Goal: Check status: Check status

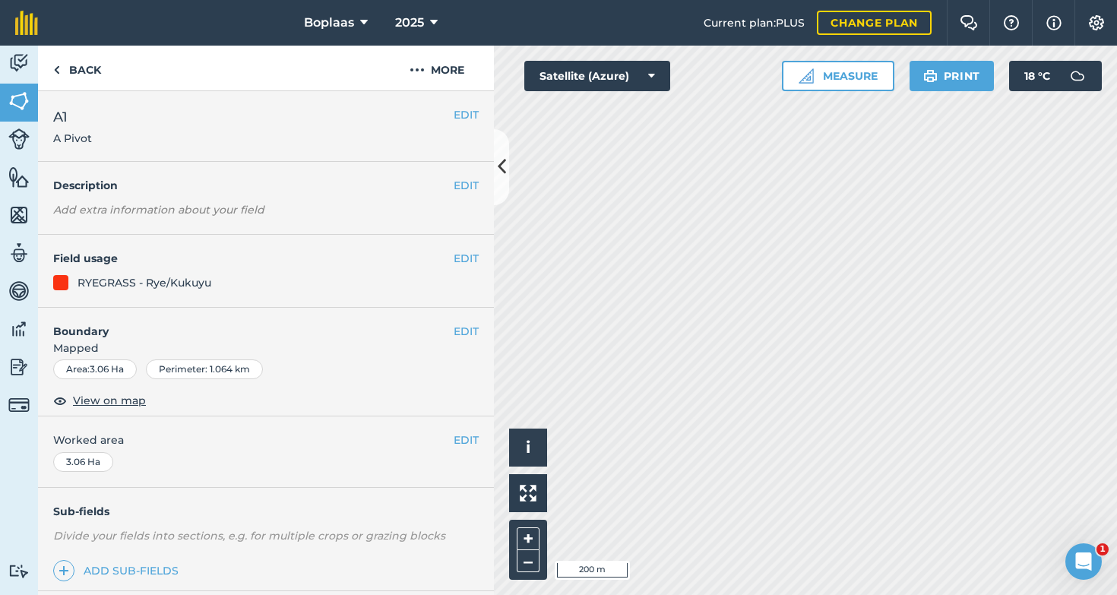
scroll to position [178, 0]
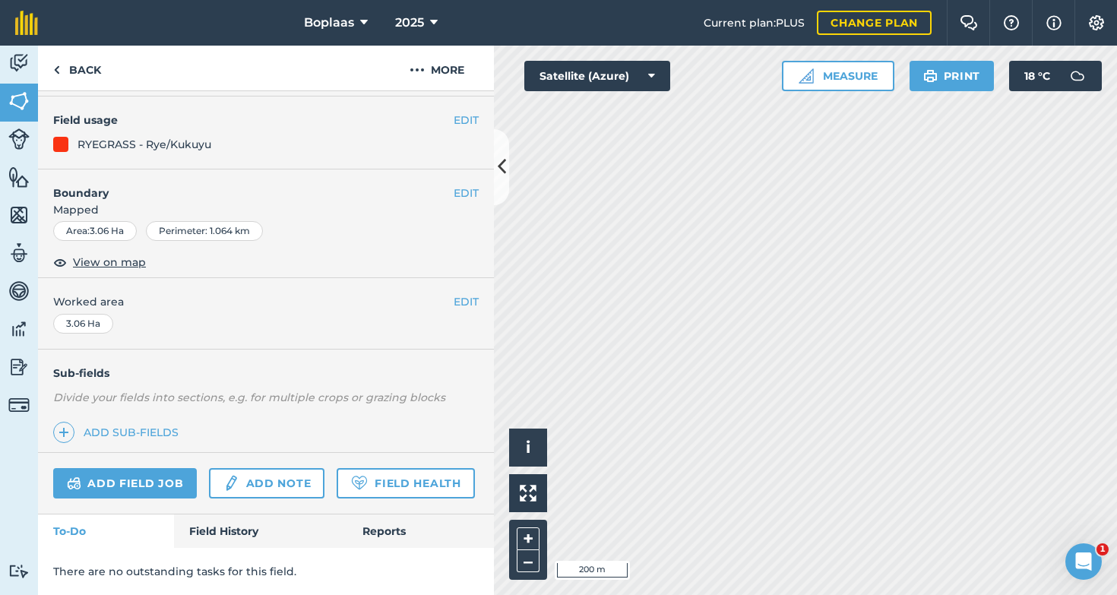
click at [223, 533] on link "Field History" at bounding box center [260, 530] width 172 height 33
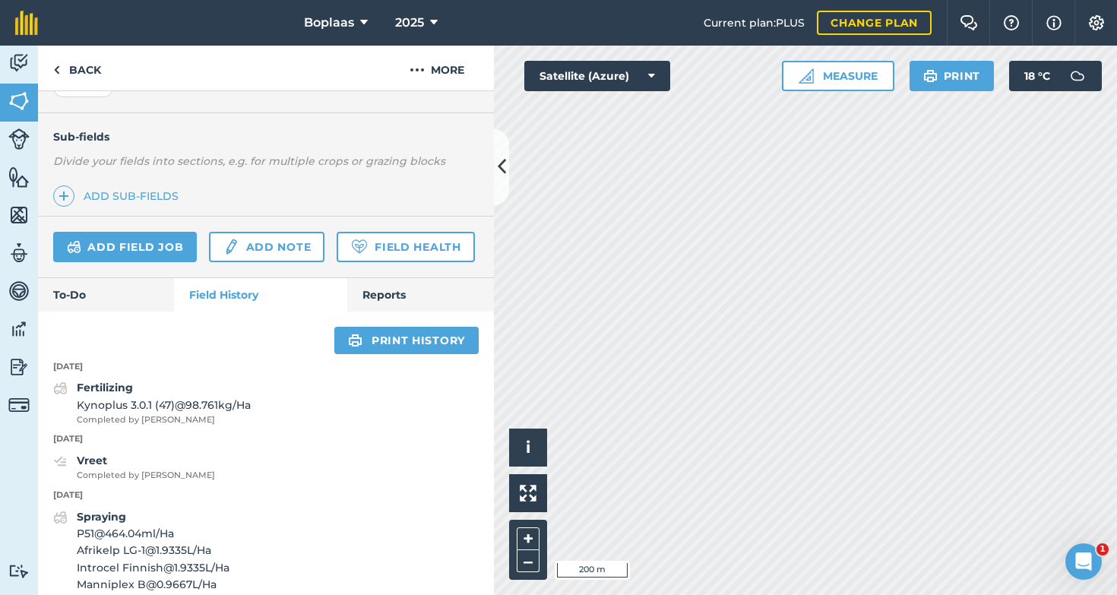
scroll to position [493, 0]
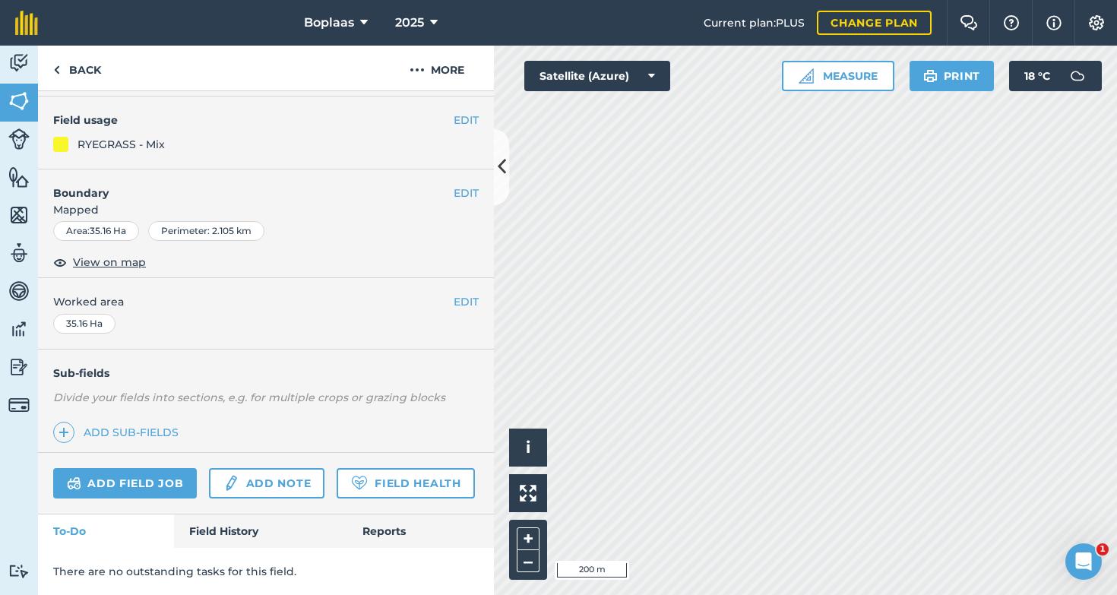
scroll to position [160, 0]
click at [243, 531] on link "Field History" at bounding box center [260, 530] width 172 height 33
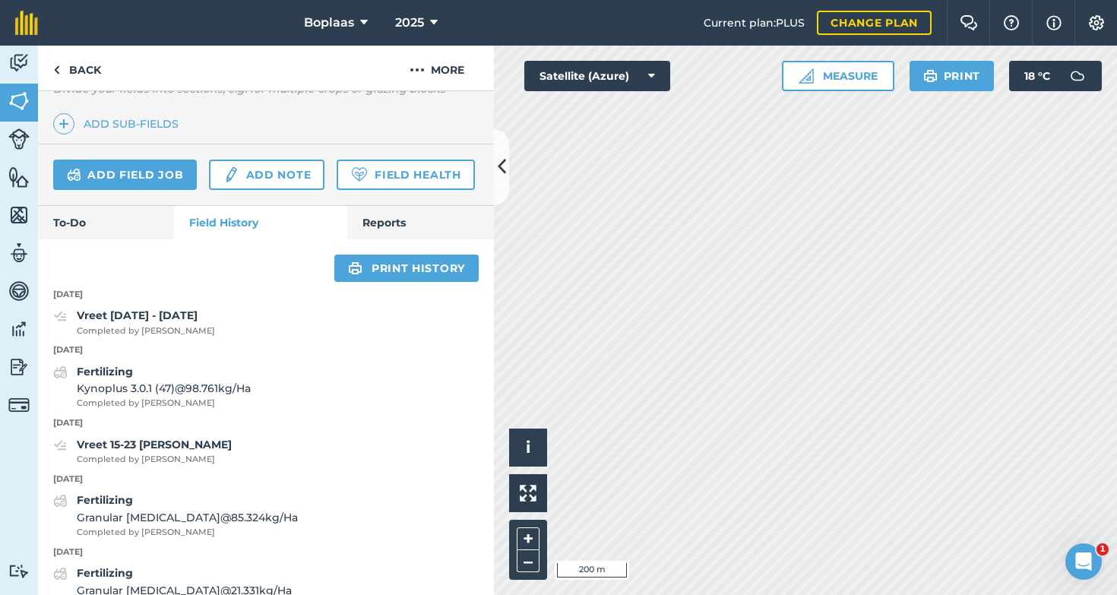
scroll to position [450, 0]
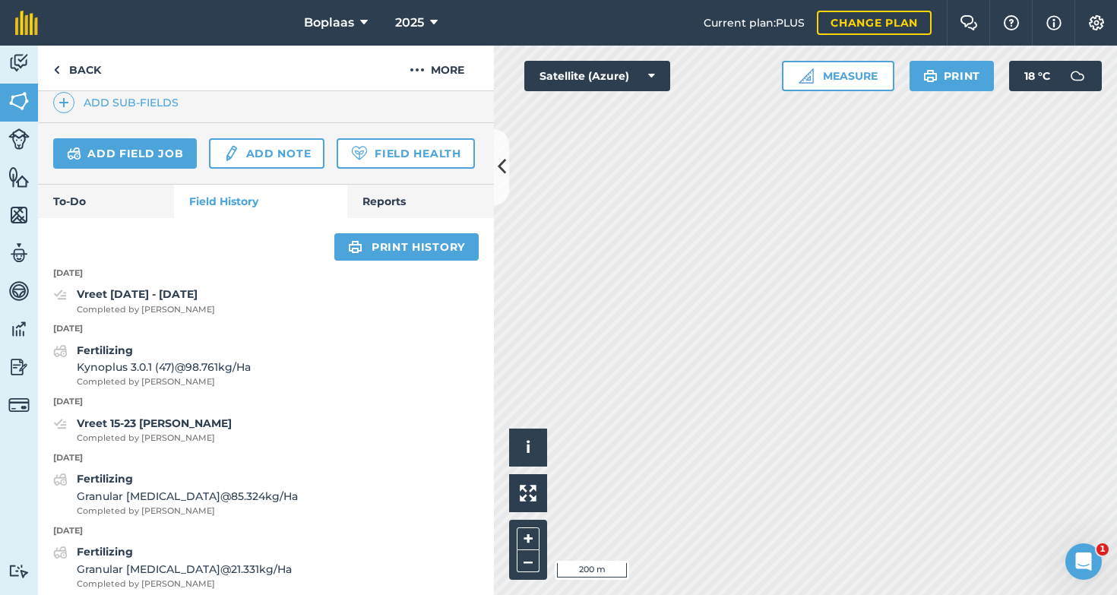
scroll to position [173, 0]
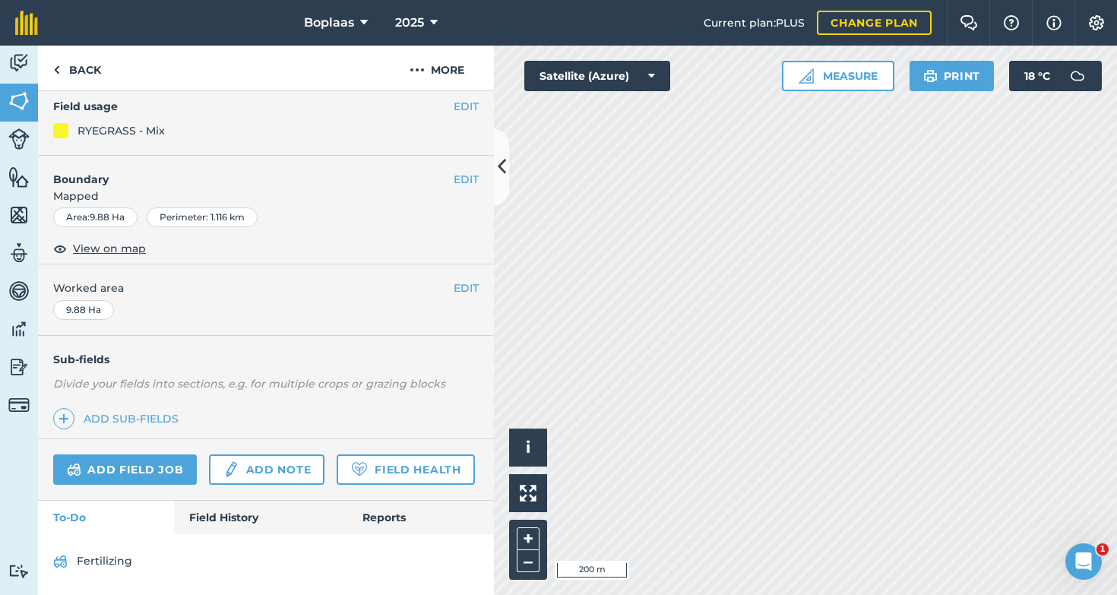
click at [222, 517] on link "Field History" at bounding box center [260, 517] width 172 height 33
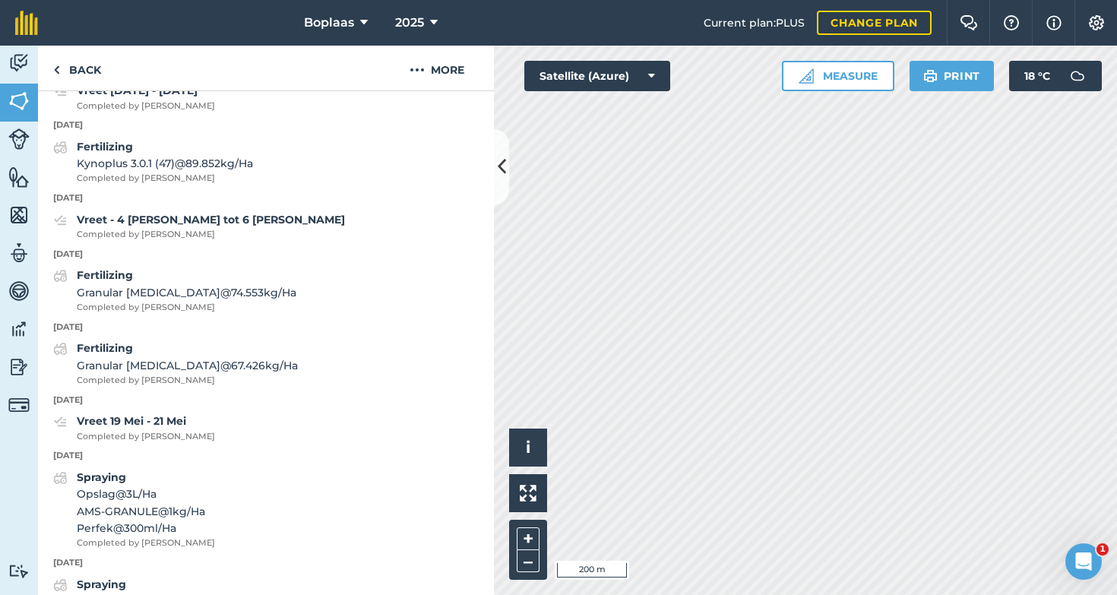
scroll to position [650, 0]
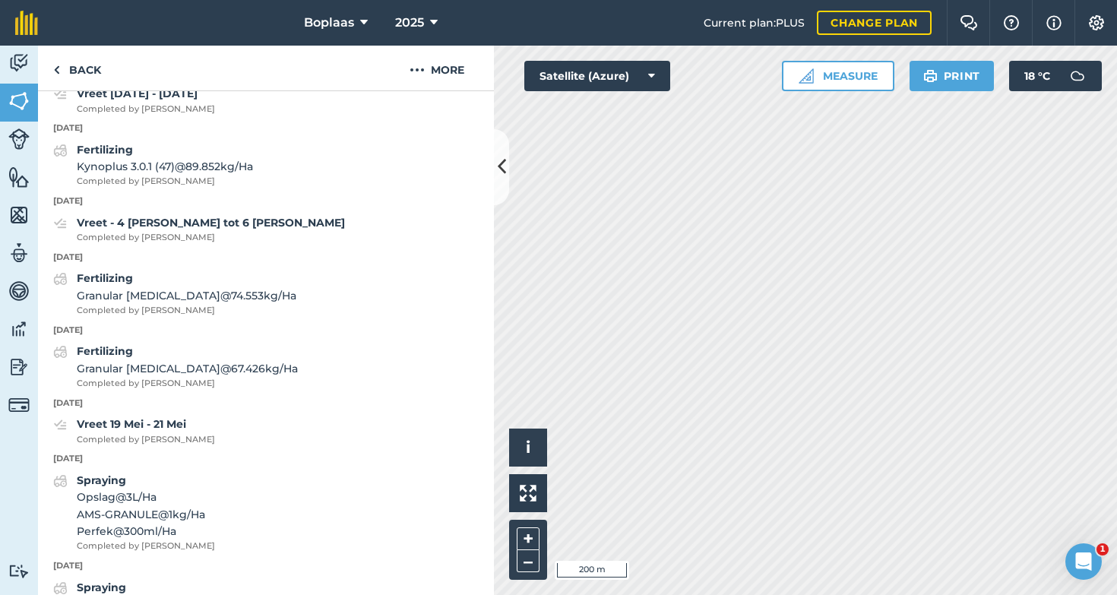
scroll to position [178, 0]
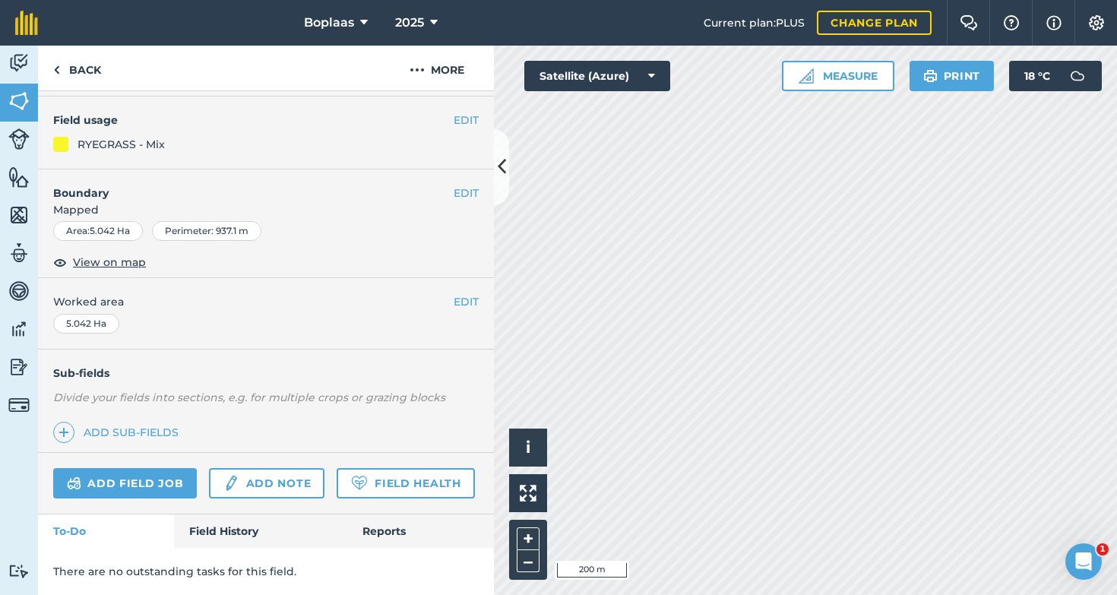
click at [241, 536] on link "Field History" at bounding box center [260, 530] width 172 height 33
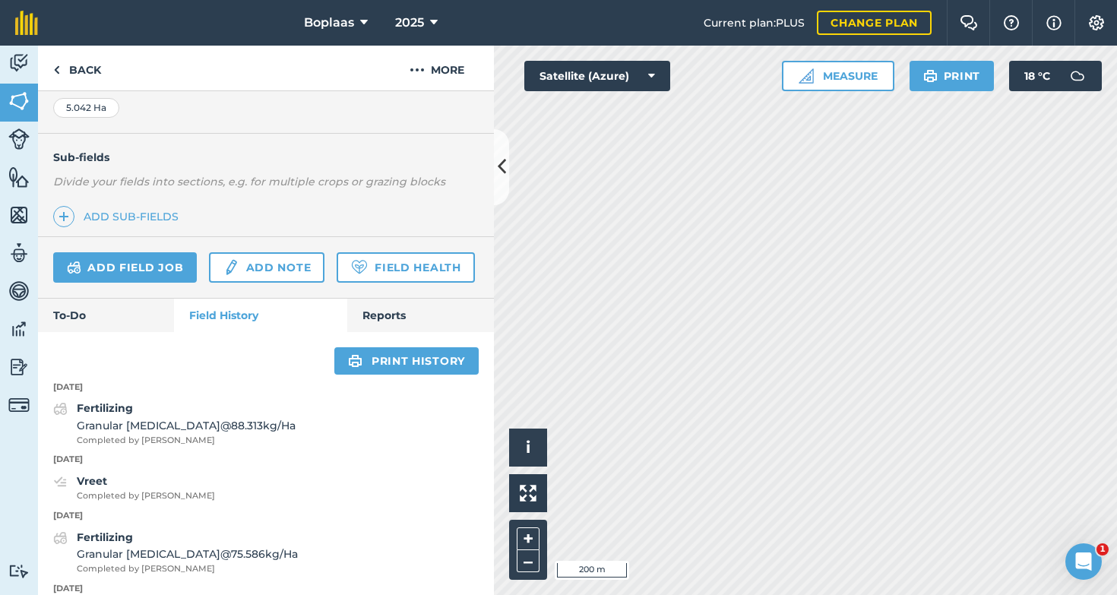
scroll to position [462, 0]
